Goal: Task Accomplishment & Management: Manage account settings

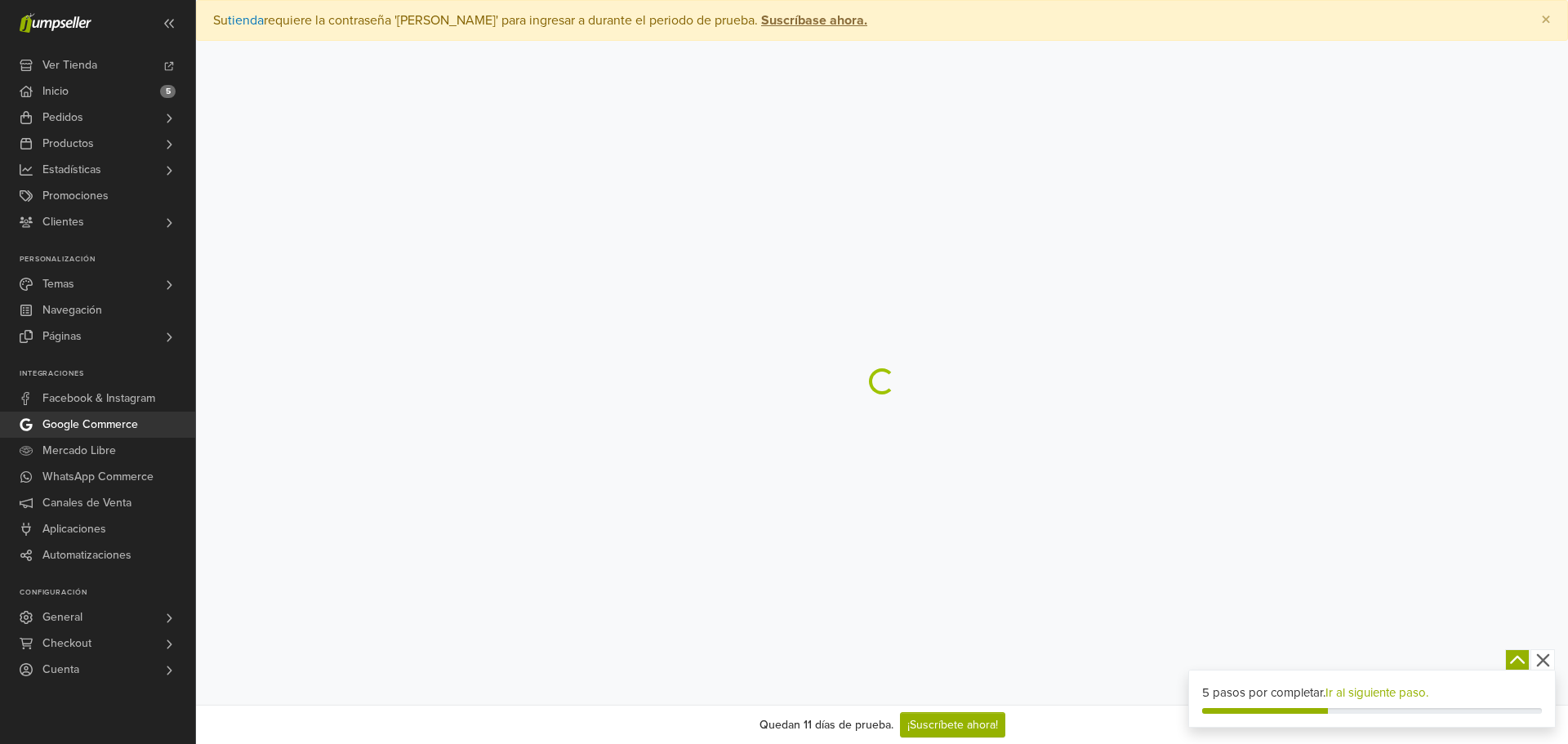
click at [1540, 660] on icon "button" at bounding box center [1543, 660] width 21 height 21
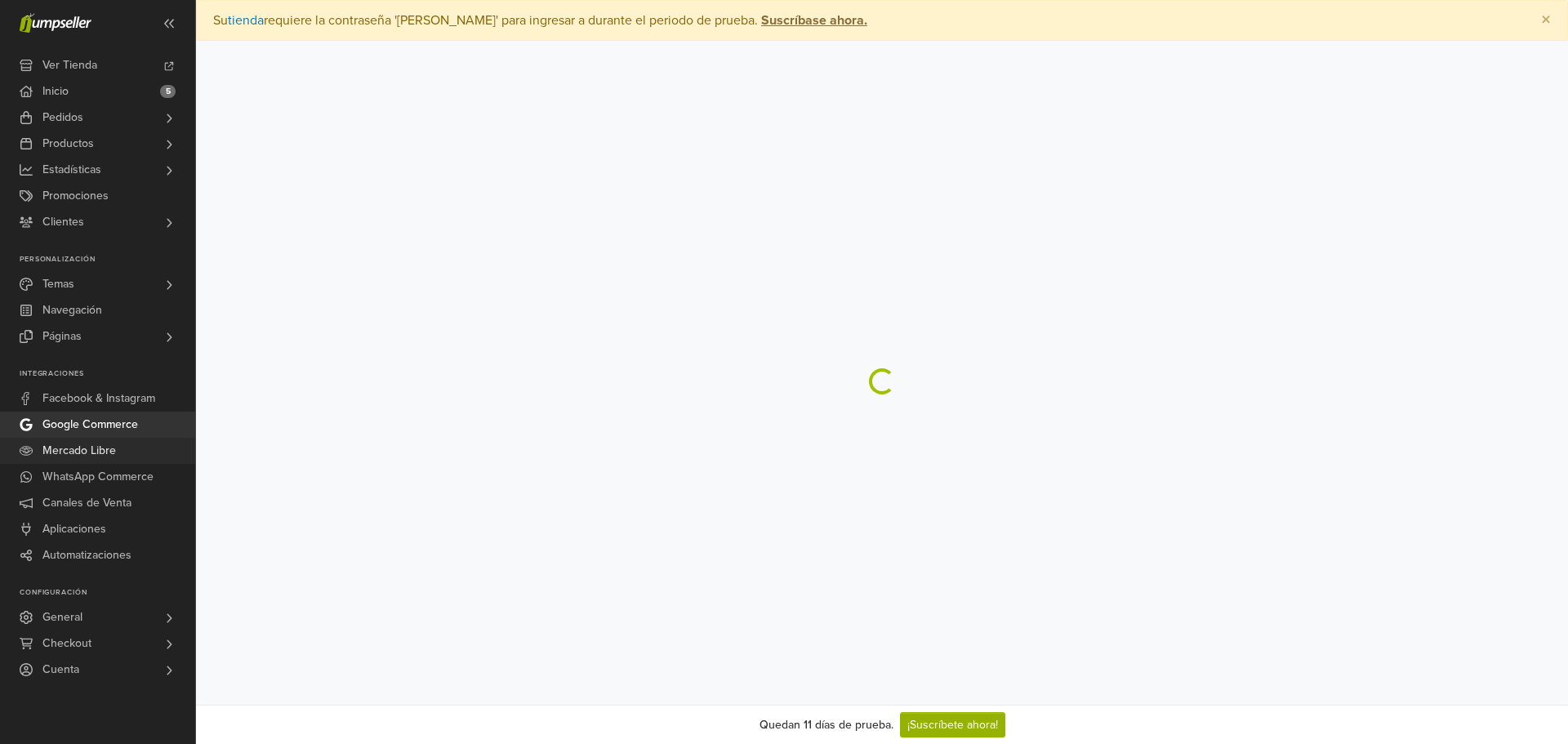
click at [75, 450] on span "Mercado Libre" at bounding box center [79, 450] width 74 height 26
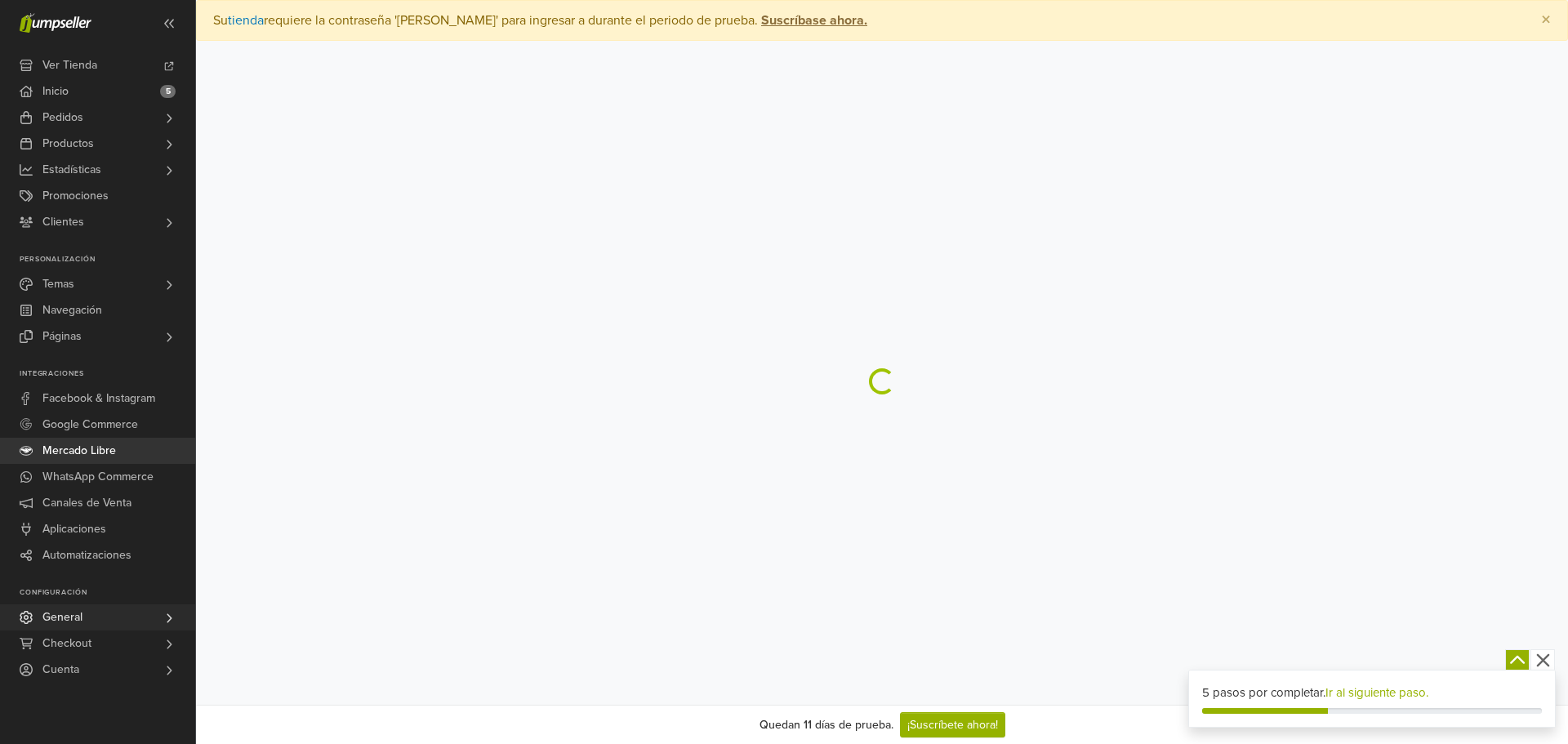
click at [95, 615] on link "General" at bounding box center [97, 617] width 195 height 26
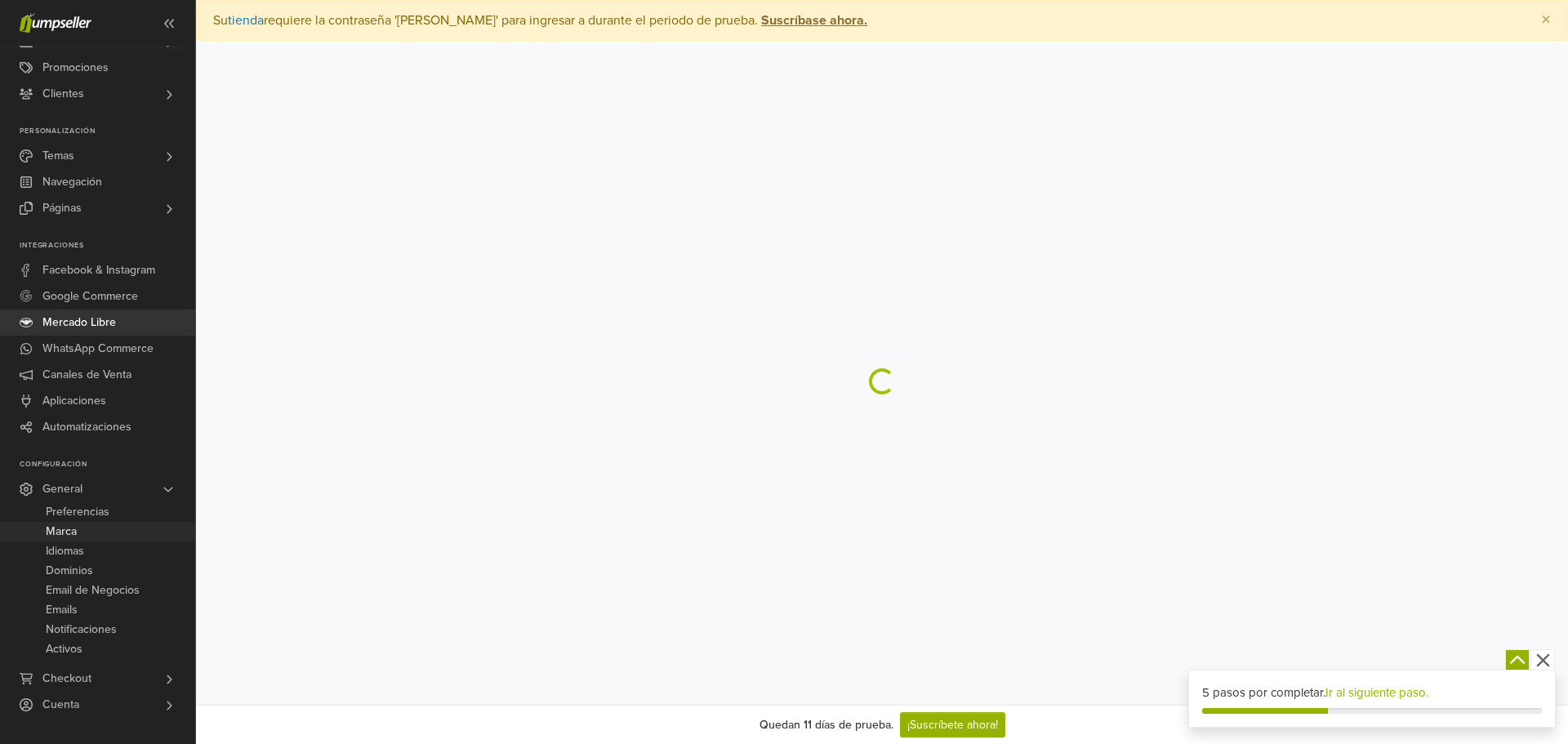
click at [73, 528] on span "Marca" at bounding box center [61, 531] width 31 height 20
